Goal: Information Seeking & Learning: Find specific fact

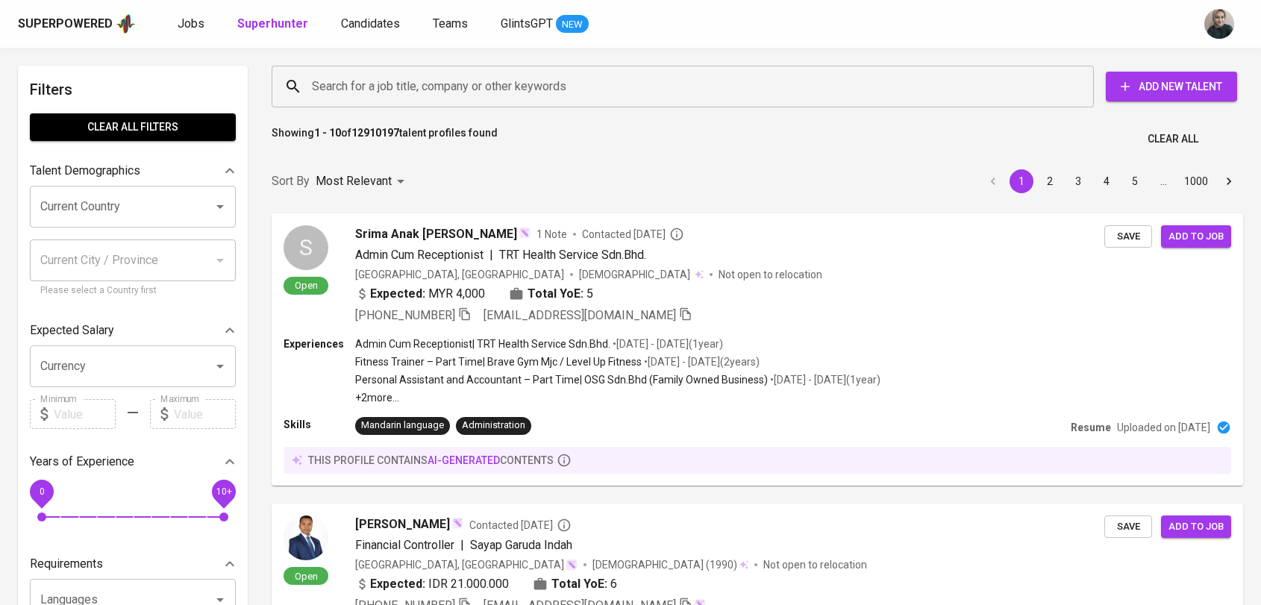
click at [436, 76] on input "Search for a job title, company or other keywords" at bounding box center [686, 86] width 756 height 28
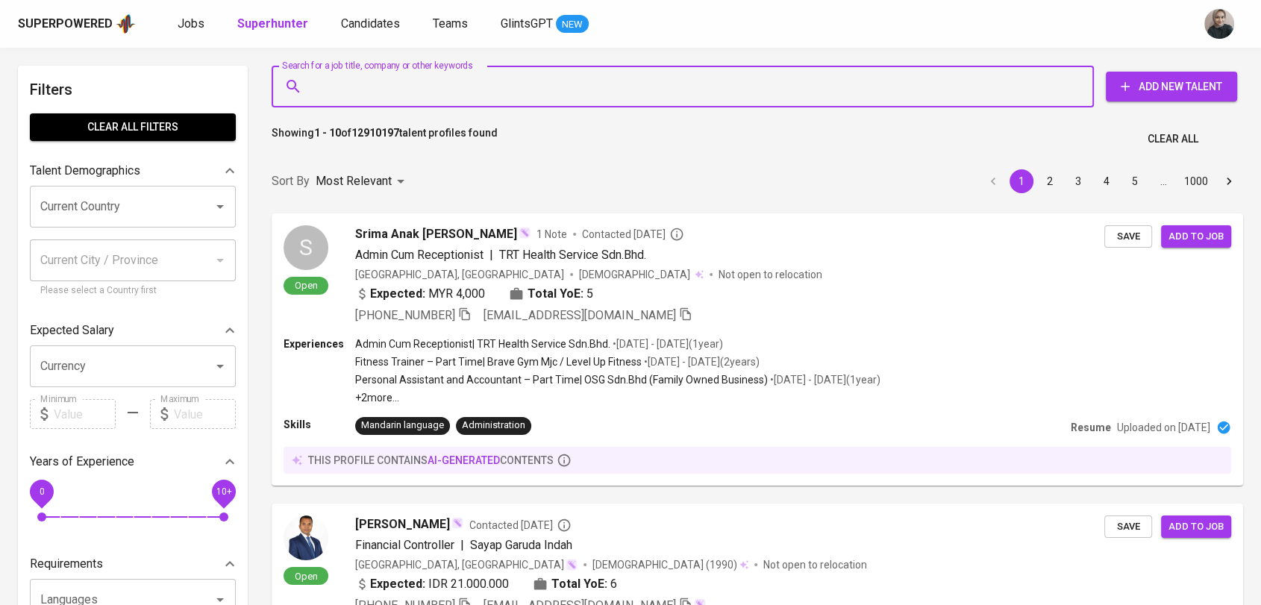
paste input "[EMAIL_ADDRESS][DOMAIN_NAME]"
type input "[EMAIL_ADDRESS][DOMAIN_NAME]"
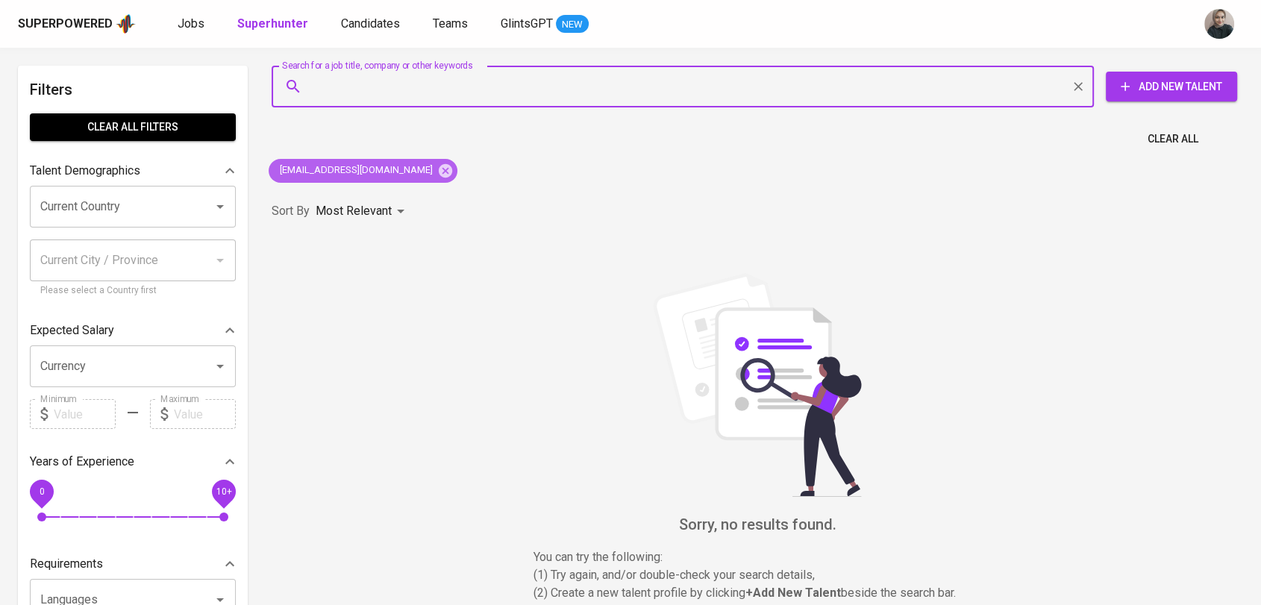
click at [371, 178] on div "[EMAIL_ADDRESS][DOMAIN_NAME]" at bounding box center [363, 171] width 189 height 24
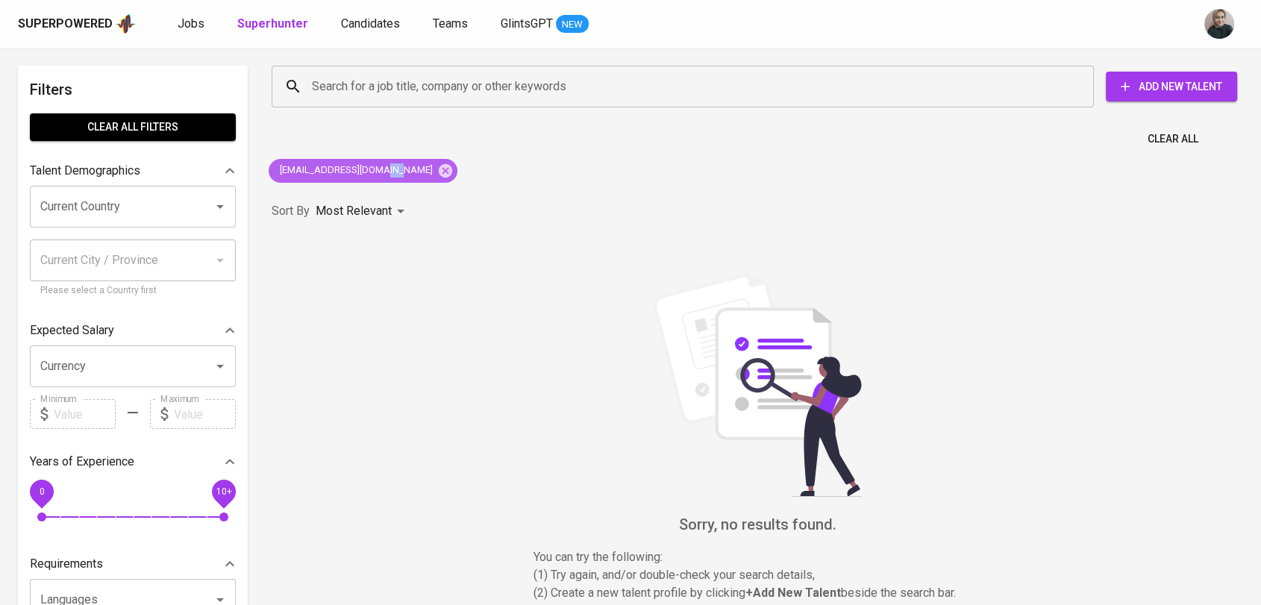
click at [371, 178] on div "[EMAIL_ADDRESS][DOMAIN_NAME]" at bounding box center [363, 171] width 189 height 24
click at [352, 172] on span "[EMAIL_ADDRESS][DOMAIN_NAME]" at bounding box center [355, 170] width 173 height 14
copy div "[EMAIL_ADDRESS][DOMAIN_NAME]"
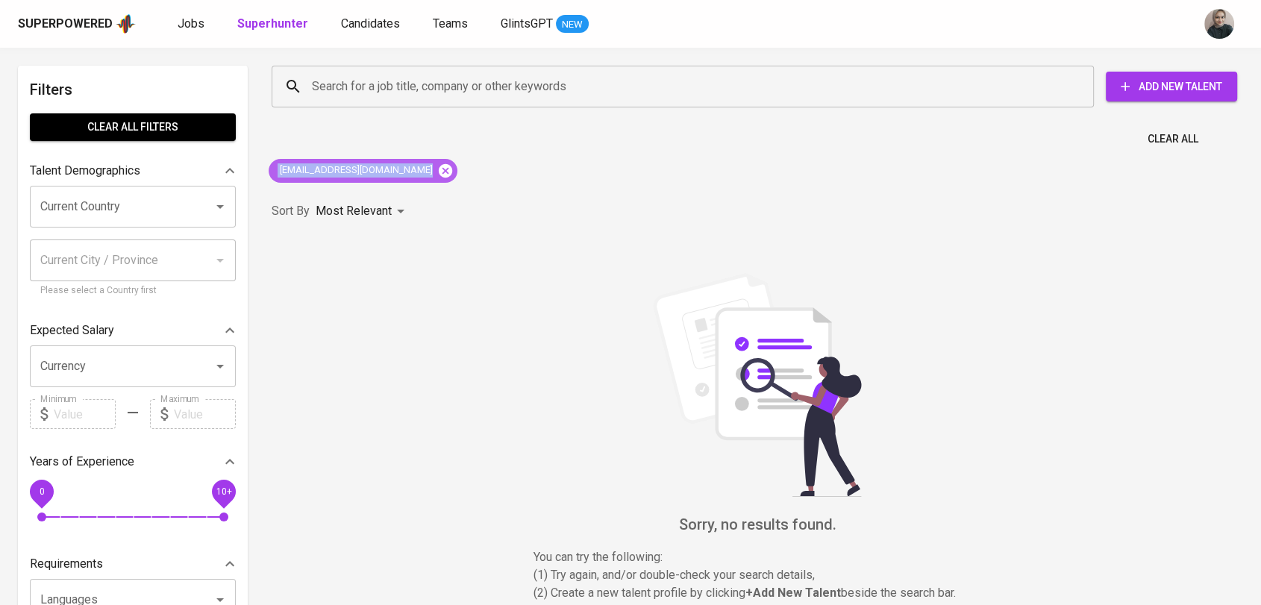
click at [439, 174] on icon at bounding box center [445, 169] width 13 height 13
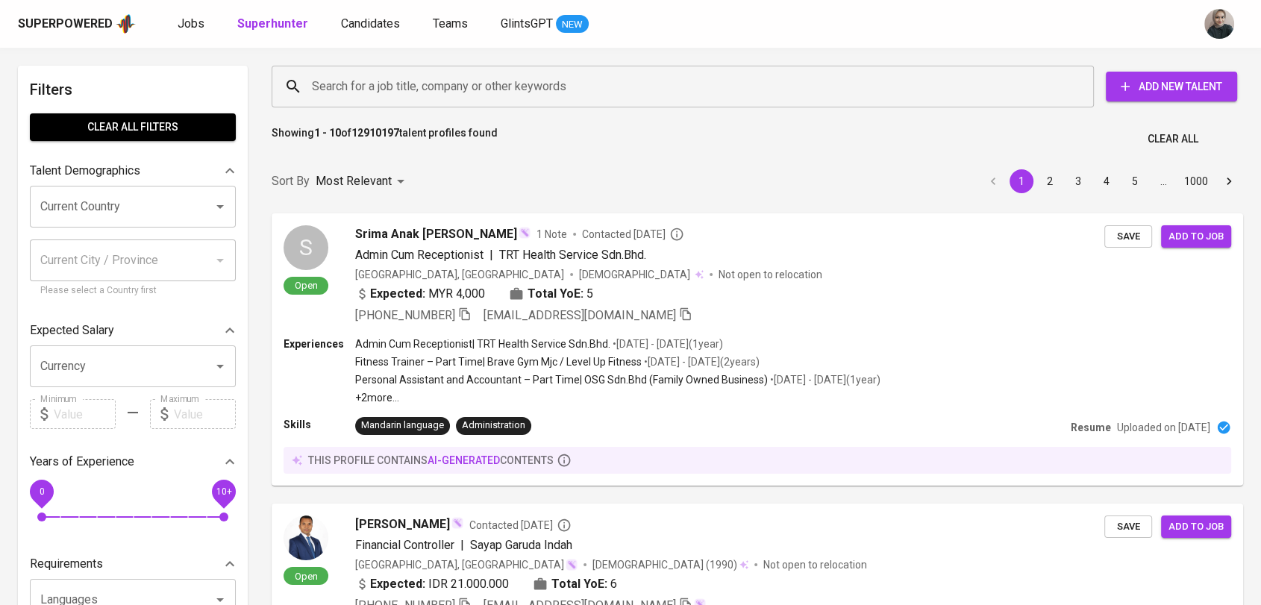
click at [383, 85] on input "Search for a job title, company or other keywords" at bounding box center [686, 86] width 756 height 28
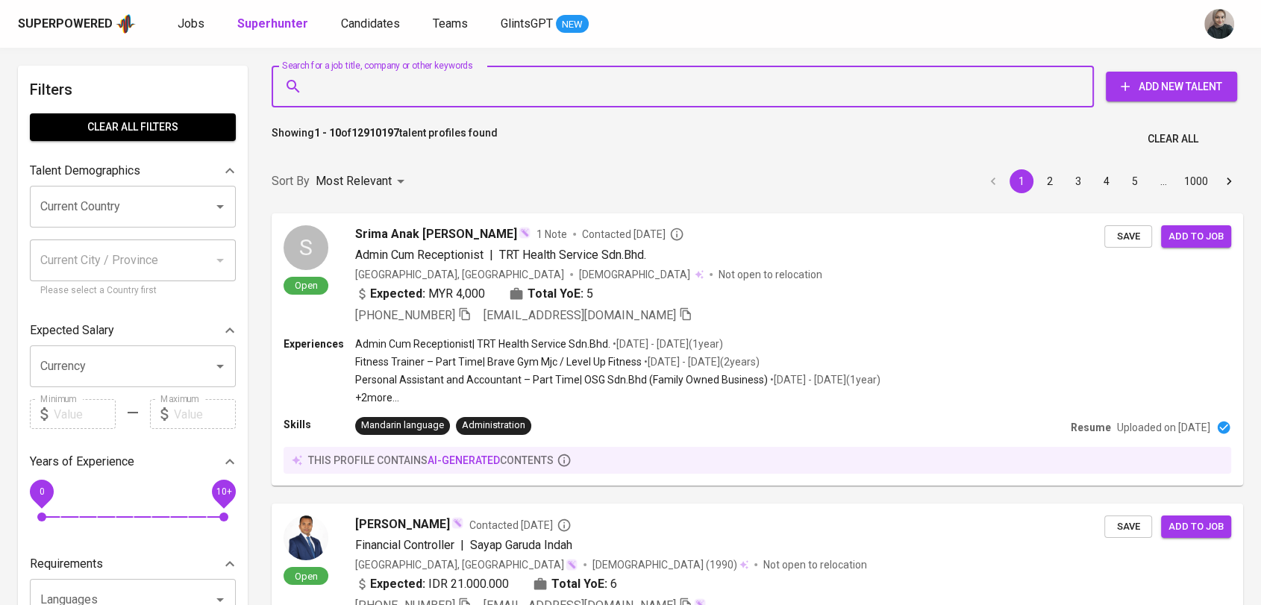
paste input "[EMAIL_ADDRESS][DOMAIN_NAME]"
type input "[EMAIL_ADDRESS][DOMAIN_NAME]"
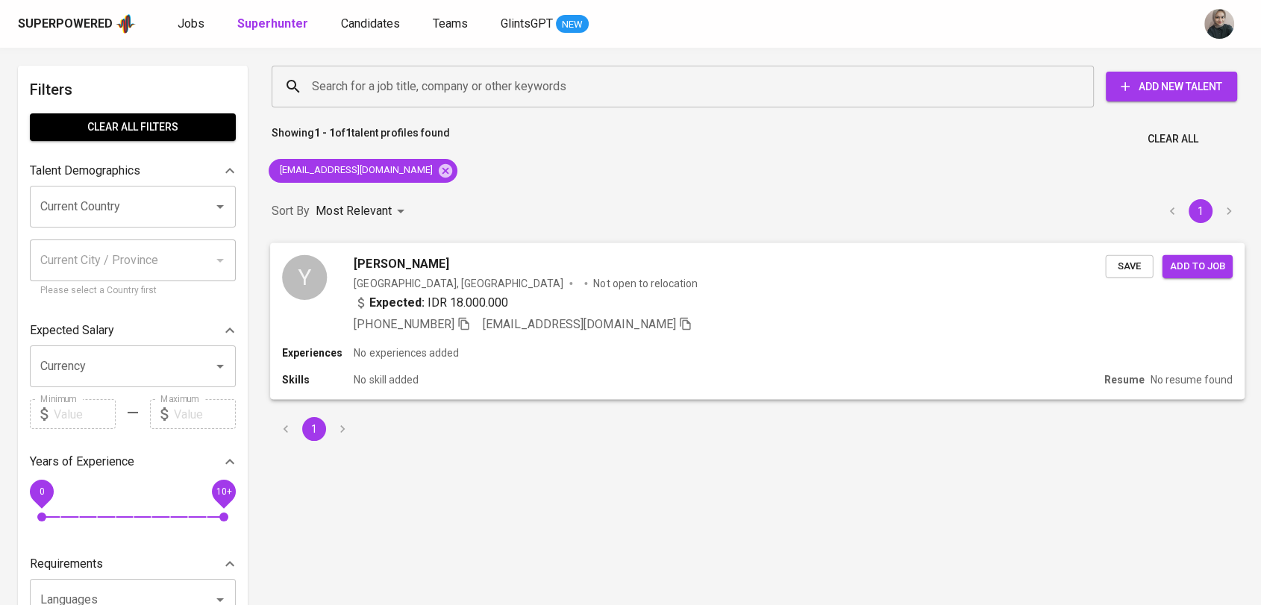
click at [449, 298] on div "Expected: IDR 18.000.000" at bounding box center [431, 302] width 154 height 18
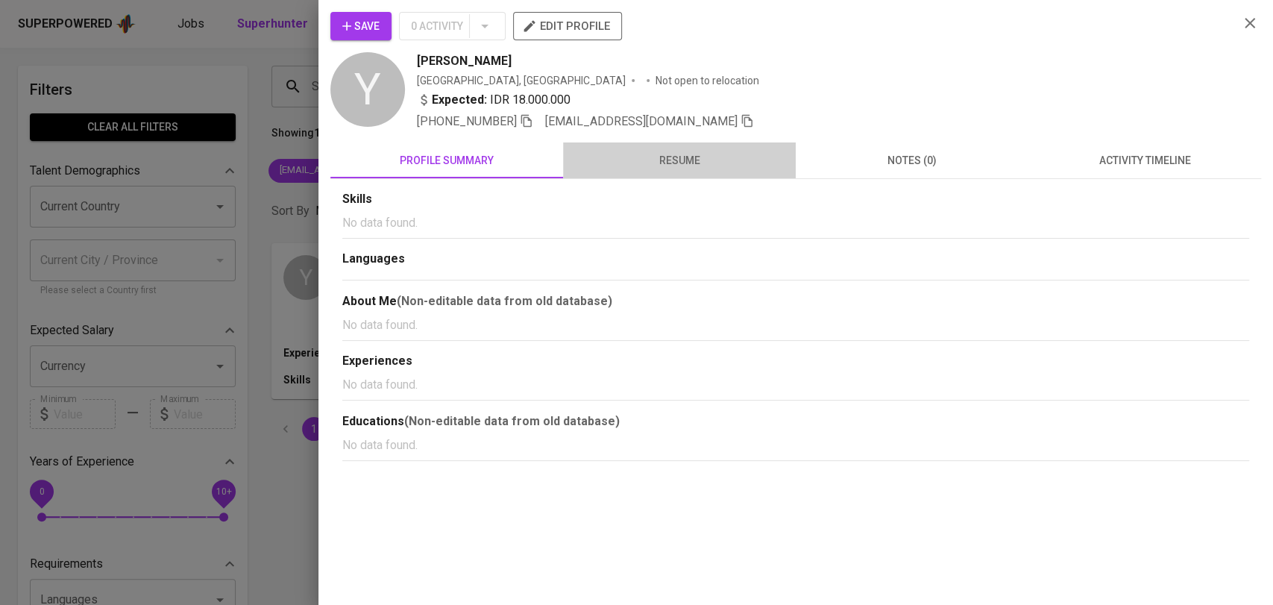
click at [692, 160] on span "resume" at bounding box center [679, 160] width 215 height 19
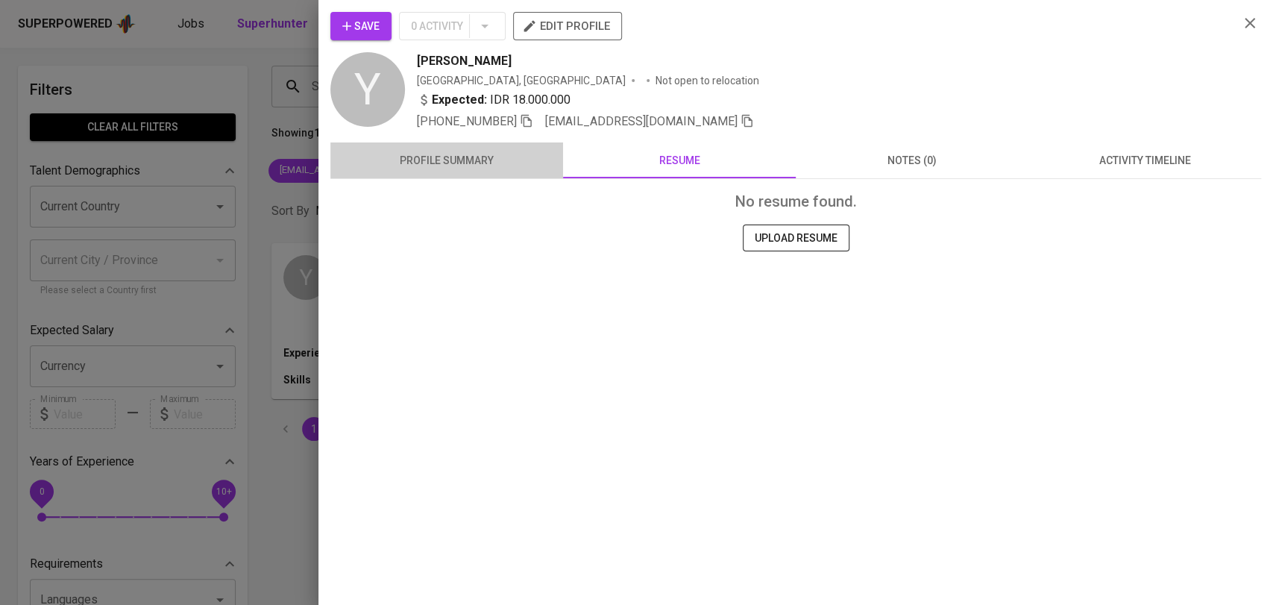
click at [506, 158] on span "profile summary" at bounding box center [446, 160] width 215 height 19
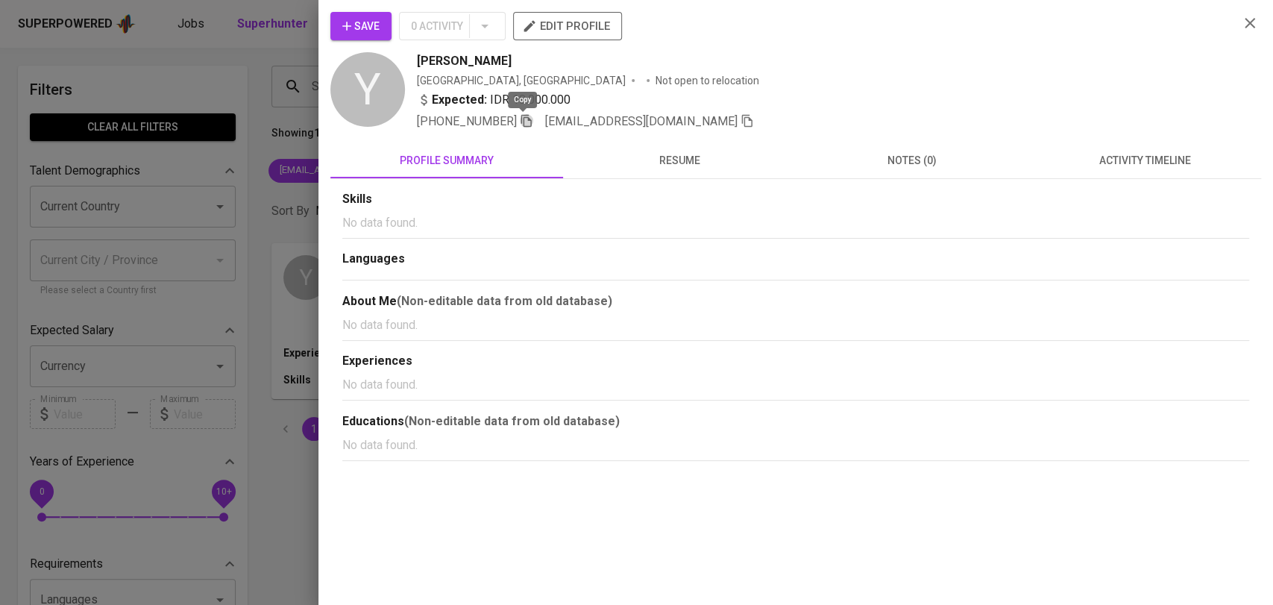
click at [523, 123] on icon "button" at bounding box center [526, 120] width 13 height 13
